Goal: Information Seeking & Learning: Find specific fact

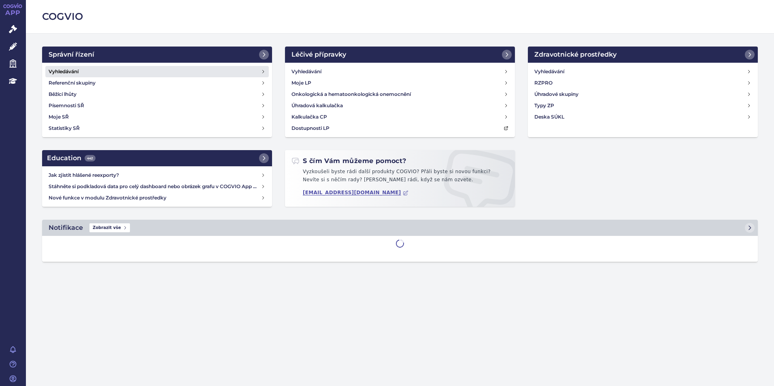
click at [89, 70] on link "Vyhledávání" at bounding box center [156, 71] width 223 height 11
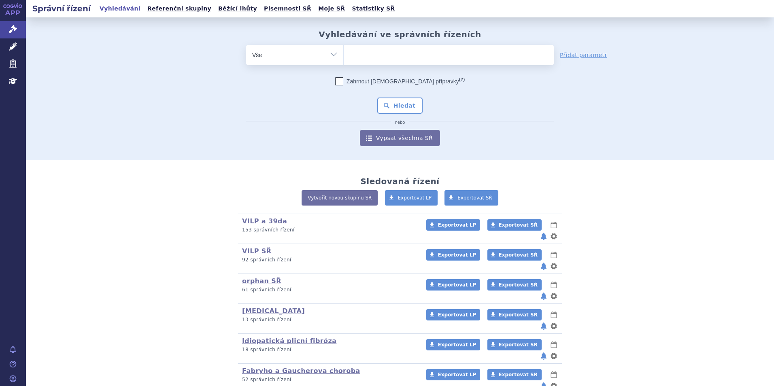
click at [399, 53] on ul at bounding box center [448, 53] width 210 height 17
click at [343, 53] on select at bounding box center [343, 55] width 0 height 20
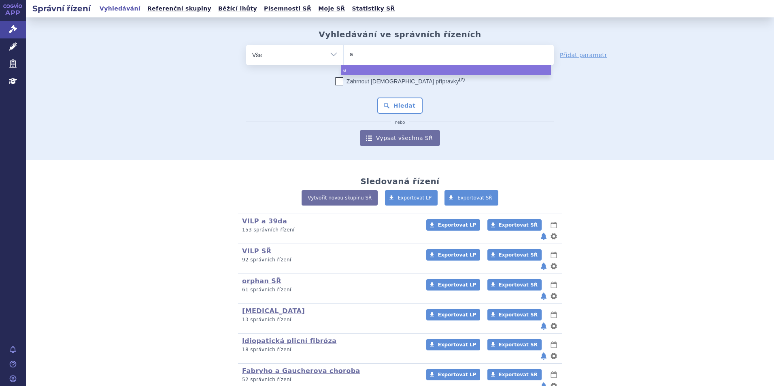
type input "ad"
type input "adce"
type input "adcet"
type input "adcetr"
type input "adcetri"
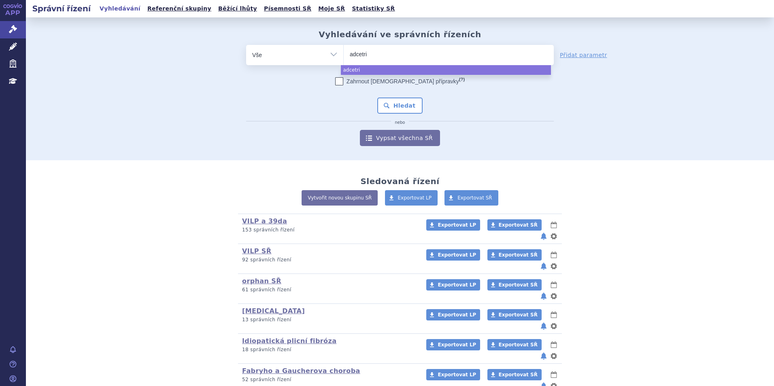
type input "adcetris"
select select "adcetris"
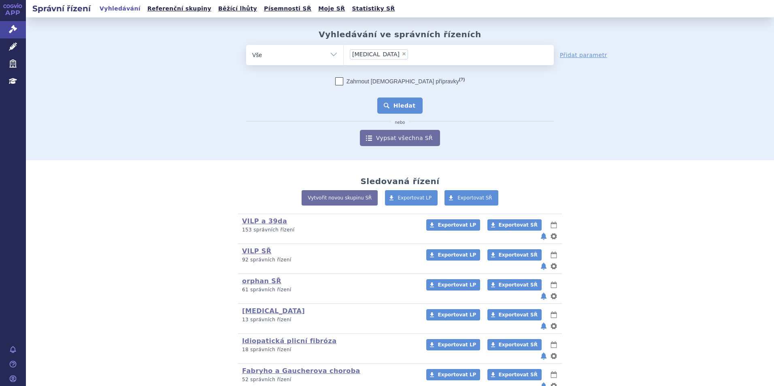
click at [404, 102] on button "Hledat" at bounding box center [400, 106] width 46 height 16
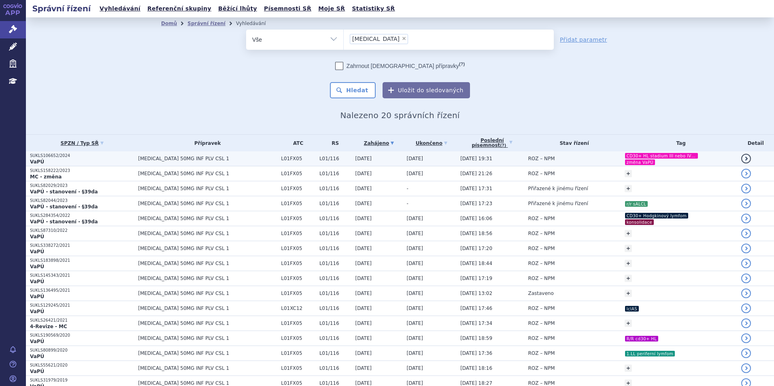
click at [460, 156] on span "14.02.2025 19:31" at bounding box center [476, 159] width 32 height 6
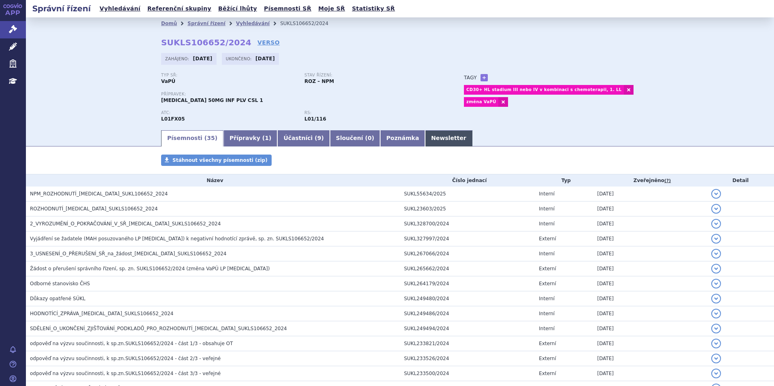
click at [425, 139] on link "Newsletter" at bounding box center [448, 138] width 47 height 16
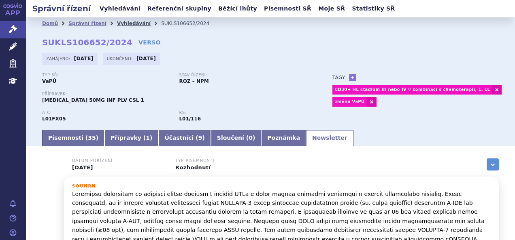
click at [127, 25] on link "Vyhledávání" at bounding box center [134, 24] width 34 height 6
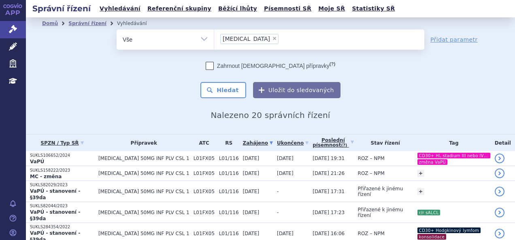
click at [242, 41] on li "× adcetris" at bounding box center [249, 39] width 58 height 10
click at [214, 41] on select "adcetris" at bounding box center [214, 39] width 0 height 20
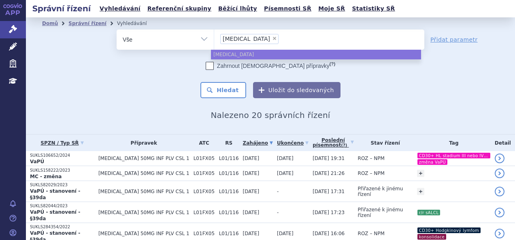
drag, startPoint x: 245, startPoint y: 34, endPoint x: 244, endPoint y: 40, distance: 6.3
click at [244, 40] on li "× adcetris" at bounding box center [249, 39] width 58 height 10
click at [214, 40] on select "adcetris" at bounding box center [214, 39] width 0 height 20
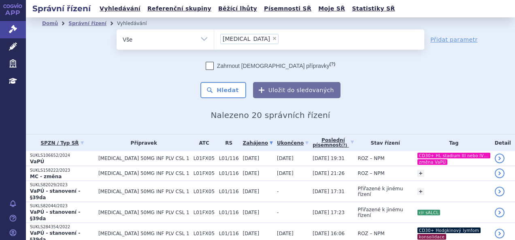
click at [272, 40] on span "×" at bounding box center [274, 38] width 5 height 5
click at [214, 40] on select "adcetris" at bounding box center [214, 39] width 0 height 20
select select
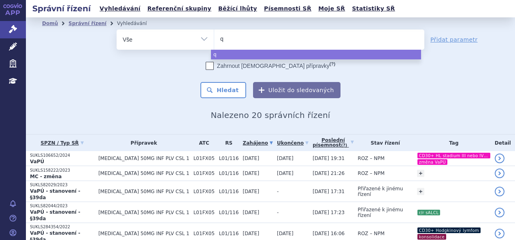
type input "qa"
type input "qals"
type input "qalsod"
type input "qalsody"
select select "qalsody"
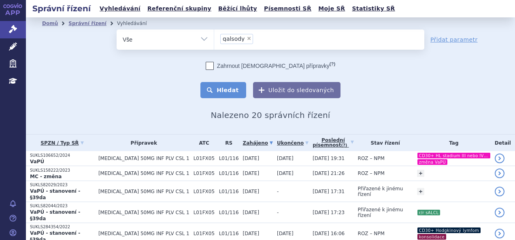
click at [225, 96] on button "Hledat" at bounding box center [223, 90] width 46 height 16
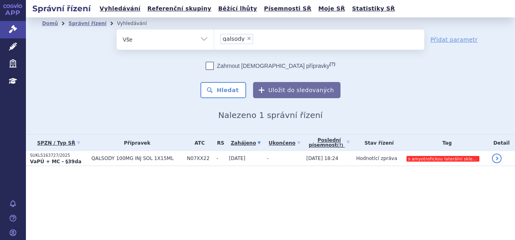
click at [139, 157] on span "QALSODY 100MG INJ SOL 1X15ML" at bounding box center [136, 159] width 91 height 6
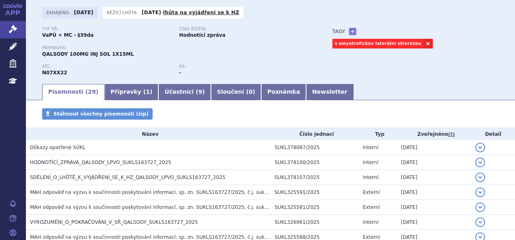
scroll to position [49, 0]
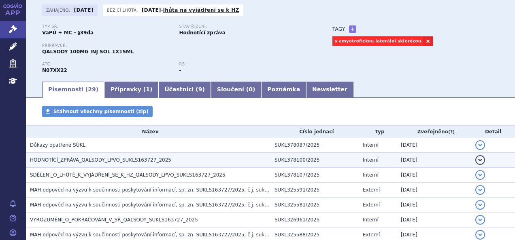
click at [167, 159] on h3 "HODNOTÍCÍ_ZPRÁVA_QALSODY_LPVO_SUKLS163727_2025" at bounding box center [150, 160] width 240 height 8
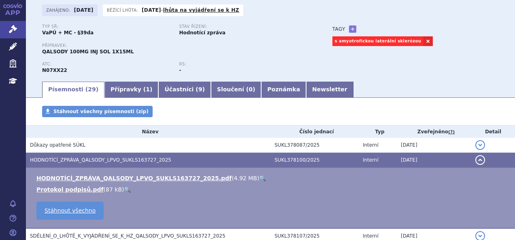
click at [259, 178] on link "🔍" at bounding box center [262, 178] width 7 height 6
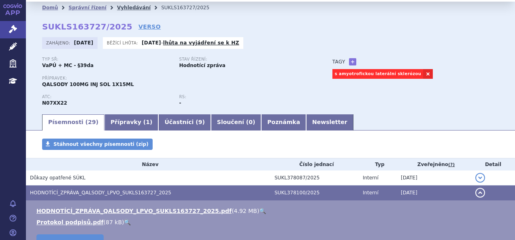
click at [123, 7] on link "Vyhledávání" at bounding box center [134, 8] width 34 height 6
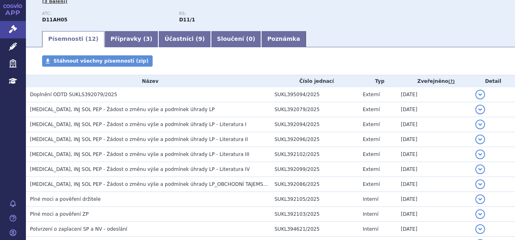
scroll to position [107, 0]
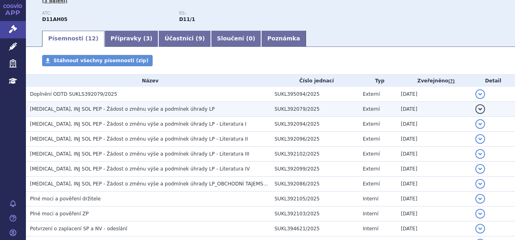
click at [178, 114] on td "DUPIXENT, INJ SOL PEP - Žádost o změnu výše a podmínek úhrady LP" at bounding box center [148, 109] width 244 height 15
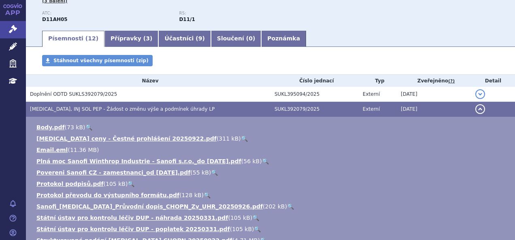
scroll to position [189, 0]
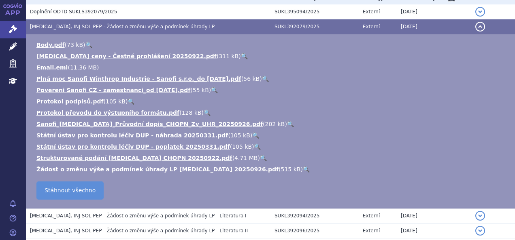
click at [260, 156] on link "🔍" at bounding box center [263, 158] width 7 height 6
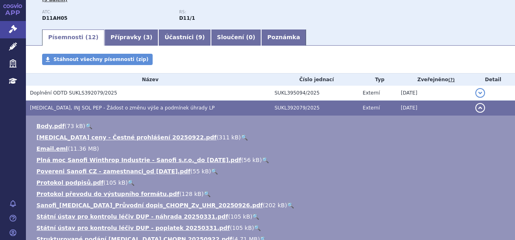
scroll to position [105, 0]
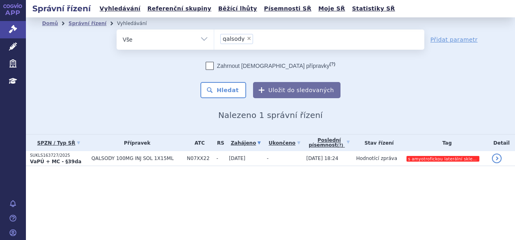
click at [248, 36] on li "× qalsody" at bounding box center [236, 39] width 33 height 10
click at [214, 36] on select "qalsody" at bounding box center [214, 39] width 0 height 20
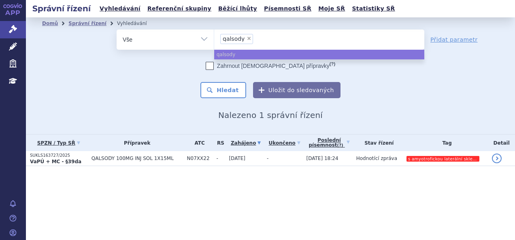
click at [247, 38] on span "×" at bounding box center [248, 38] width 5 height 5
click at [214, 38] on select "qalsody" at bounding box center [214, 39] width 0 height 20
select select
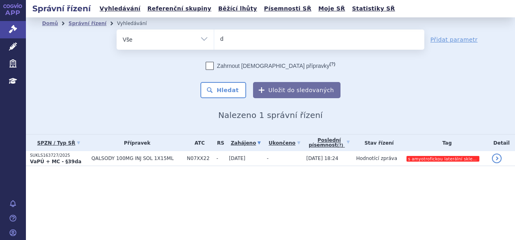
type input "da"
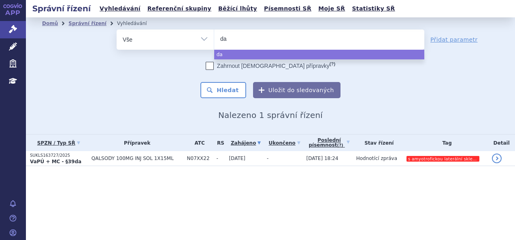
type input "dar"
type input "darza"
type input "darzale"
type input "darzalex"
select select "darzalex"
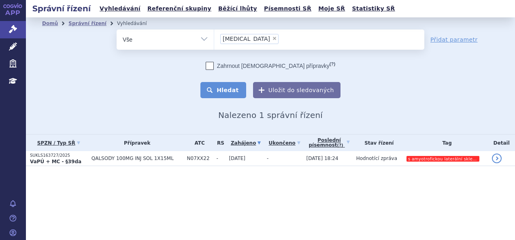
click at [231, 91] on button "Hledat" at bounding box center [223, 90] width 46 height 16
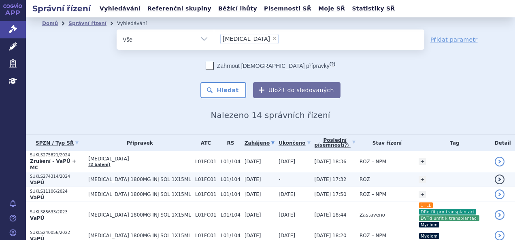
click at [139, 177] on span "[MEDICAL_DATA] 1800MG INJ SOL 1X15ML" at bounding box center [139, 180] width 103 height 6
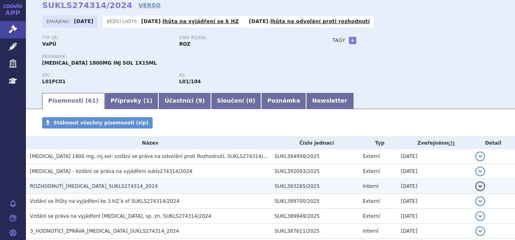
scroll to position [55, 0]
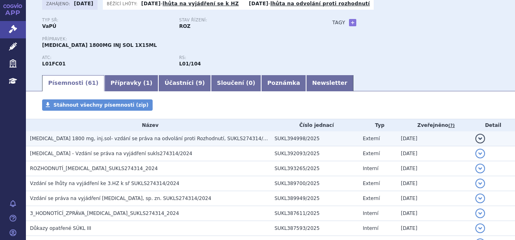
click at [207, 138] on span "[MEDICAL_DATA] 1800 mg, inj.sol- vzdání se práva na odvolání proti Rozhodnutí, …" at bounding box center [152, 139] width 245 height 6
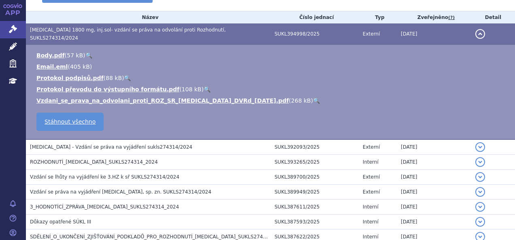
scroll to position [163, 0]
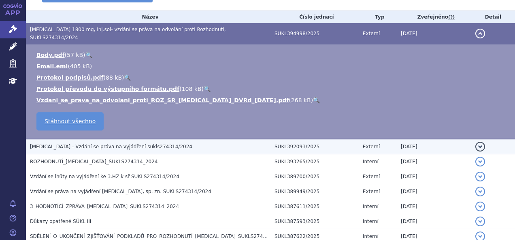
click at [191, 143] on h3 "[MEDICAL_DATA] - Vzdání se práva na vyjádření sukls274314/2024" at bounding box center [150, 147] width 240 height 8
